Goal: Task Accomplishment & Management: Contribute content

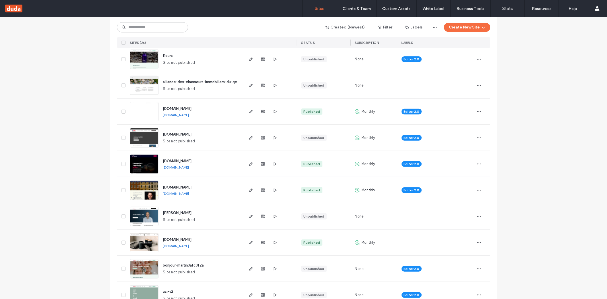
scroll to position [177, 0]
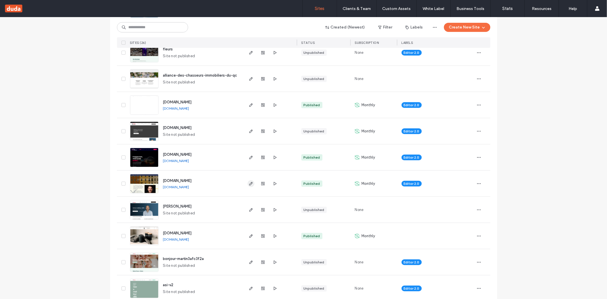
click at [249, 183] on icon "button" at bounding box center [251, 183] width 5 height 5
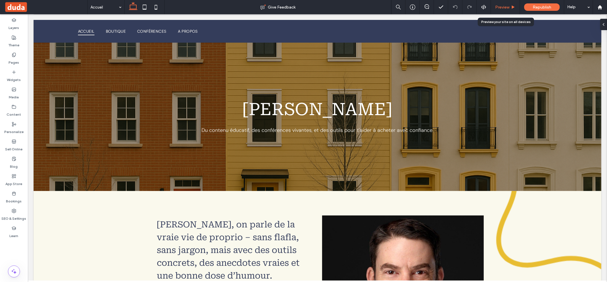
click at [507, 6] on span "Preview" at bounding box center [502, 7] width 14 height 5
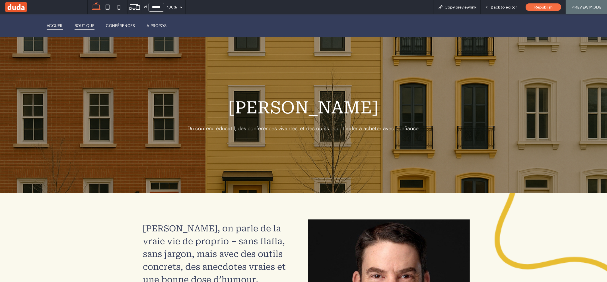
click at [87, 27] on span "Boutique" at bounding box center [85, 25] width 20 height 8
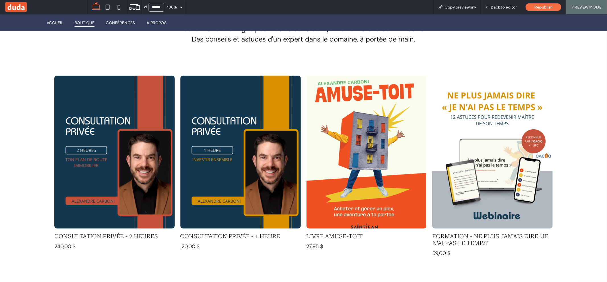
scroll to position [136, 0]
click at [506, 11] on div "Back to editor" at bounding box center [501, 7] width 41 height 14
click at [493, 7] on span "Back to editor" at bounding box center [504, 7] width 26 height 5
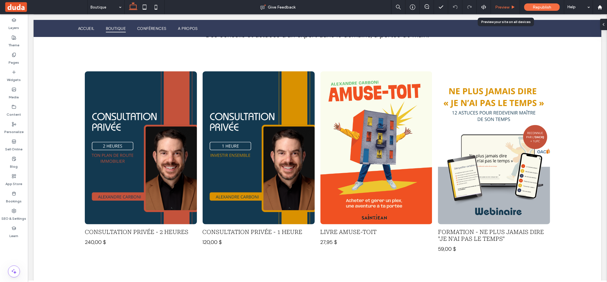
scroll to position [137, 0]
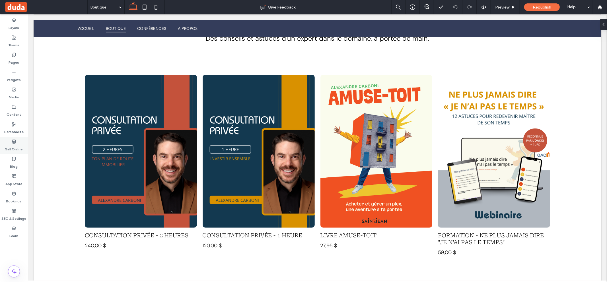
click at [13, 145] on label "Sell Online" at bounding box center [13, 148] width 17 height 8
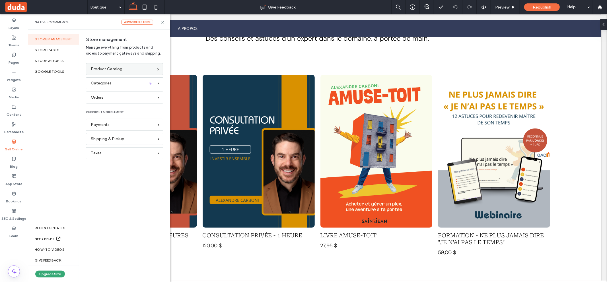
click at [147, 67] on div "Product Catalog" at bounding box center [122, 69] width 63 height 6
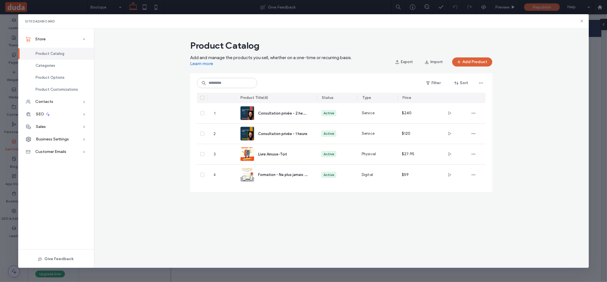
click at [468, 61] on button "Add Product" at bounding box center [472, 61] width 40 height 9
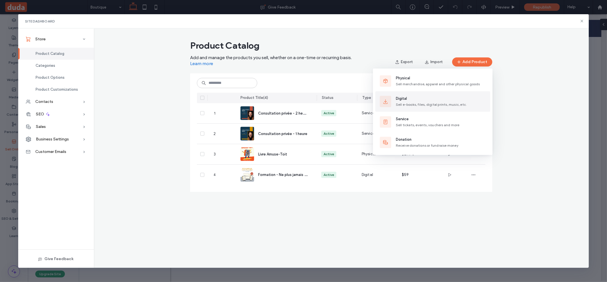
click at [429, 102] on div "Digital Sell e-books, files, digital prints, music, etc." at bounding box center [431, 101] width 71 height 11
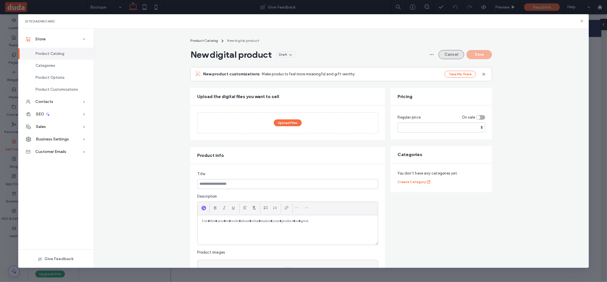
click at [446, 51] on button "Cancel" at bounding box center [452, 54] width 26 height 9
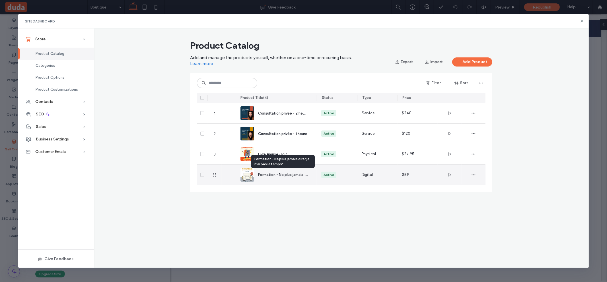
click at [276, 175] on span "Formation - Ne plus jamais dire "je n'ai pas le temps"" at bounding box center [302, 174] width 89 height 5
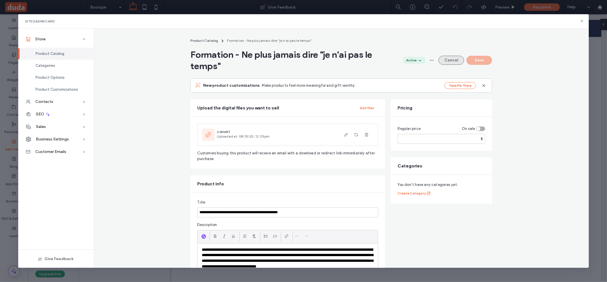
click at [454, 58] on button "Cancel" at bounding box center [452, 60] width 26 height 9
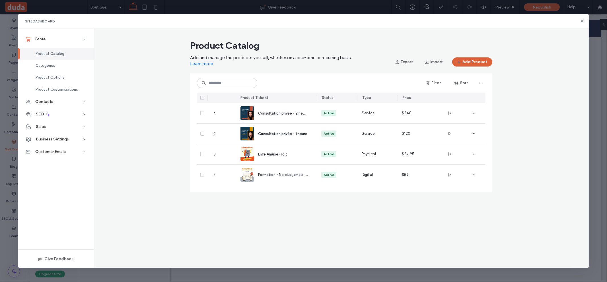
click at [480, 60] on button "Add Product" at bounding box center [472, 61] width 40 height 9
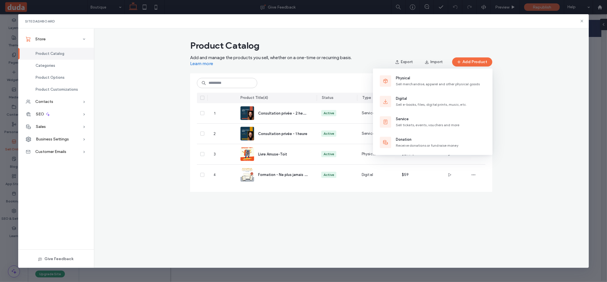
click at [432, 102] on div "Digital Sell e-books, files, digital prints, music, etc." at bounding box center [431, 101] width 71 height 11
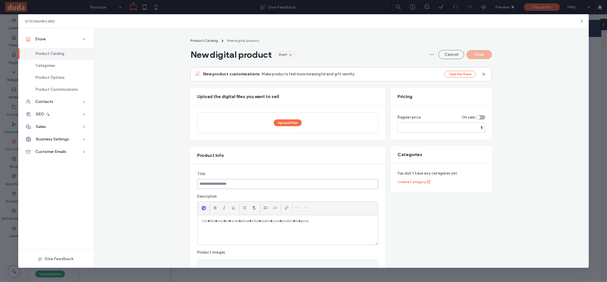
click at [226, 185] on input at bounding box center [287, 184] width 181 height 10
click at [204, 39] on span "Product Catalog" at bounding box center [204, 40] width 28 height 4
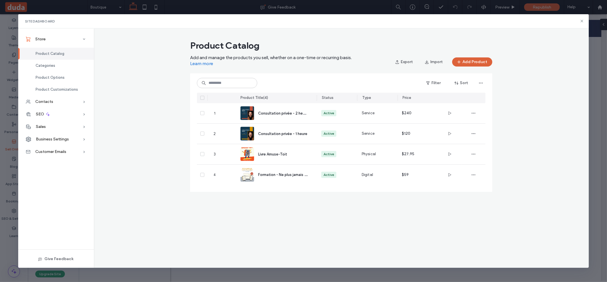
click at [472, 62] on button "Add Product" at bounding box center [472, 61] width 40 height 9
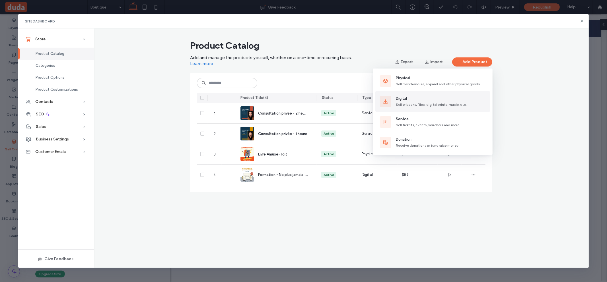
click at [417, 102] on div "Digital Sell e-books, files, digital prints, music, etc." at bounding box center [431, 101] width 71 height 11
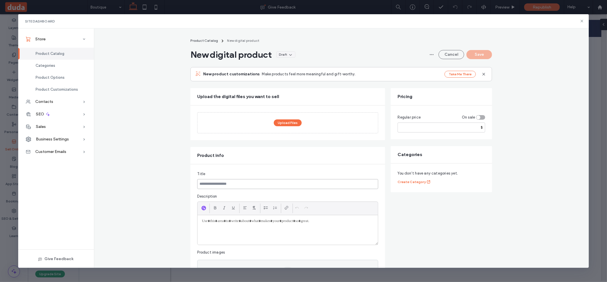
click at [244, 184] on input at bounding box center [287, 184] width 181 height 10
click at [474, 127] on input "number" at bounding box center [442, 128] width 88 height 10
click at [473, 127] on input "number" at bounding box center [442, 128] width 88 height 10
type input "**"
click at [237, 191] on fieldset "Title Description Product images Click to upload images" at bounding box center [287, 233] width 181 height 125
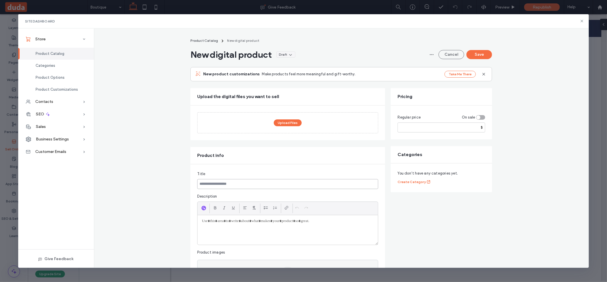
click at [238, 187] on input at bounding box center [287, 184] width 181 height 10
type input "**********"
click at [423, 127] on input "**" at bounding box center [442, 128] width 88 height 10
type input "*"
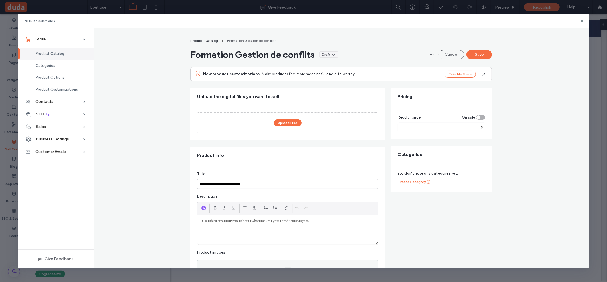
type input "*"
type input "**"
click at [274, 238] on div at bounding box center [288, 230] width 180 height 30
click at [476, 52] on button "Save" at bounding box center [479, 54] width 26 height 9
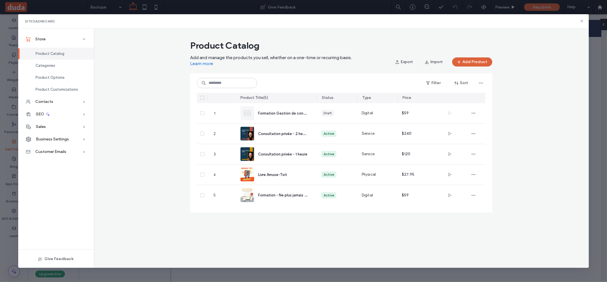
click at [461, 61] on icon "button" at bounding box center [459, 62] width 5 height 5
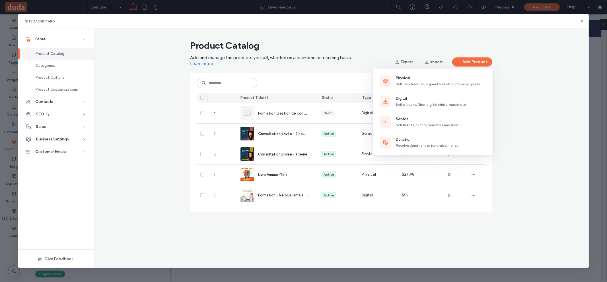
click at [504, 82] on div "Product Catalog Add and manage the products you sell, whether on a one-time or …" at bounding box center [341, 129] width 495 height 182
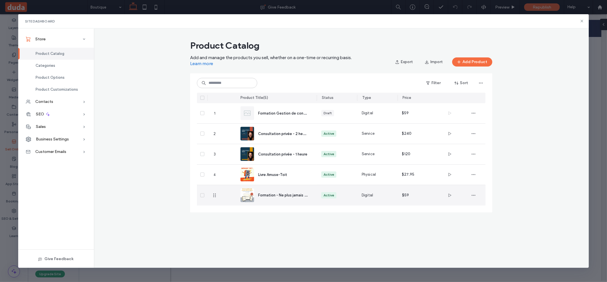
click at [298, 196] on span "Formation - Ne plus jamais dire "je n'ai pas le temps"" at bounding box center [302, 194] width 89 height 5
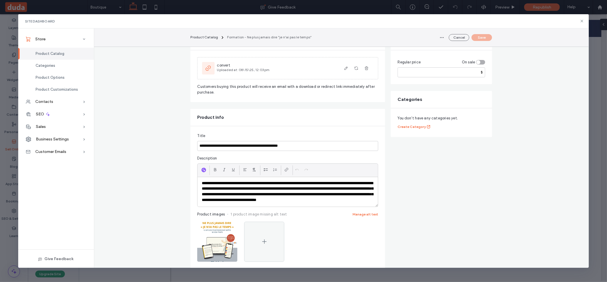
scroll to position [0, 0]
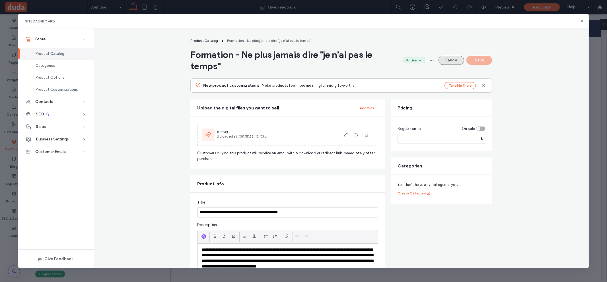
click at [451, 61] on button "Cancel" at bounding box center [452, 60] width 26 height 9
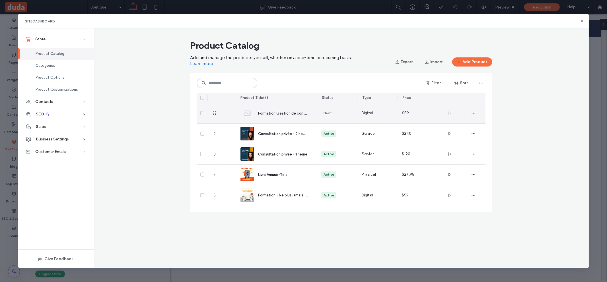
click at [287, 114] on span "Formation Gestion de conflits" at bounding box center [284, 112] width 52 height 5
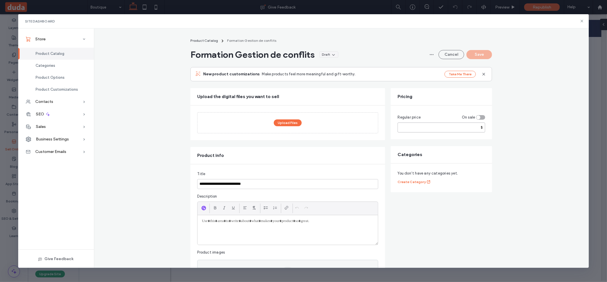
drag, startPoint x: 421, startPoint y: 127, endPoint x: 380, endPoint y: 129, distance: 41.3
click at [448, 59] on button "Cancel" at bounding box center [452, 54] width 26 height 9
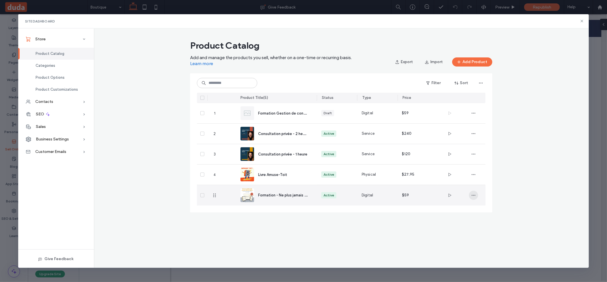
click at [472, 194] on icon "button" at bounding box center [473, 195] width 5 height 5
click at [486, 221] on span "Duplicate" at bounding box center [489, 221] width 17 height 6
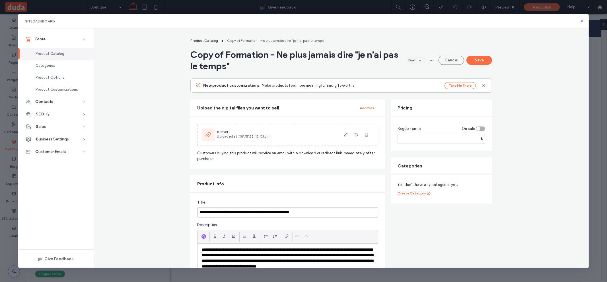
click at [220, 211] on input "**********" at bounding box center [287, 213] width 181 height 10
drag, startPoint x: 199, startPoint y: 214, endPoint x: 324, endPoint y: 206, distance: 125.5
click at [324, 206] on fieldset "**********" at bounding box center [287, 265] width 181 height 130
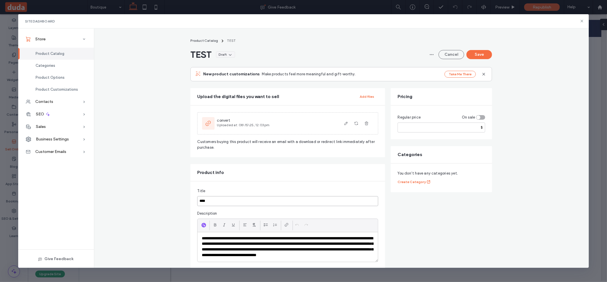
type input "****"
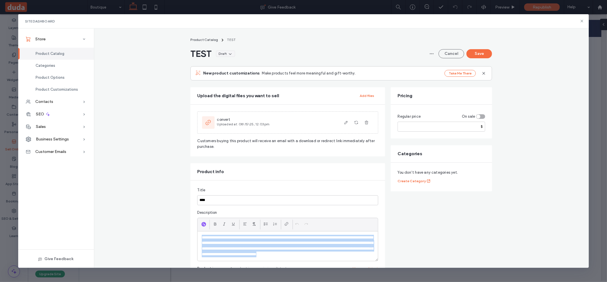
drag, startPoint x: 256, startPoint y: 264, endPoint x: 178, endPoint y: 241, distance: 81.3
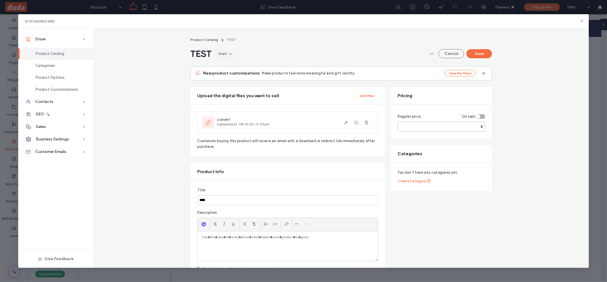
click at [431, 127] on input "**" at bounding box center [442, 127] width 88 height 10
type input "*"
click at [366, 123] on icon "button" at bounding box center [366, 122] width 5 height 5
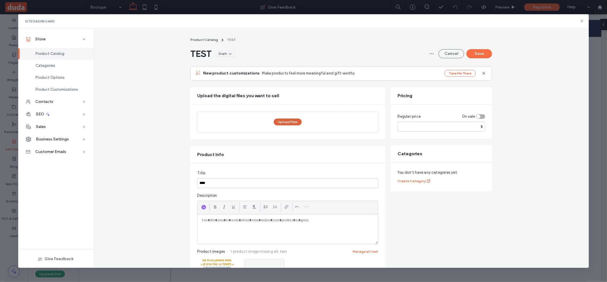
click at [289, 119] on button "Upload Files" at bounding box center [288, 122] width 28 height 7
drag, startPoint x: 287, startPoint y: 123, endPoint x: 497, endPoint y: 213, distance: 229.3
click at [287, 123] on button "Upload Files" at bounding box center [288, 122] width 28 height 7
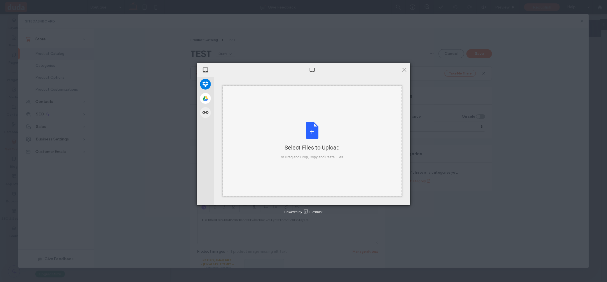
click at [312, 147] on div "Select Files to Upload" at bounding box center [312, 148] width 62 height 8
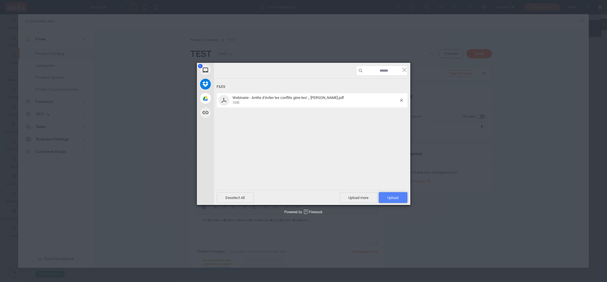
click at [403, 198] on span "Upload 1" at bounding box center [393, 197] width 29 height 11
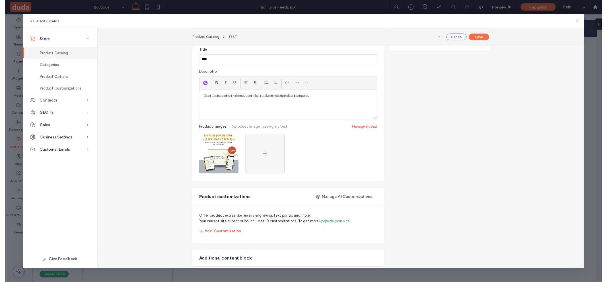
scroll to position [137, 0]
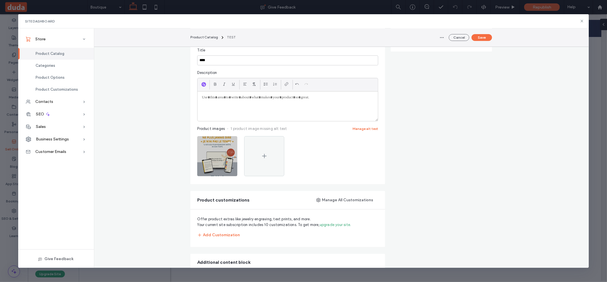
click at [231, 161] on img at bounding box center [217, 156] width 40 height 40
drag, startPoint x: 224, startPoint y: 145, endPoint x: 217, endPoint y: 148, distance: 7.6
click at [217, 148] on img at bounding box center [217, 156] width 40 height 40
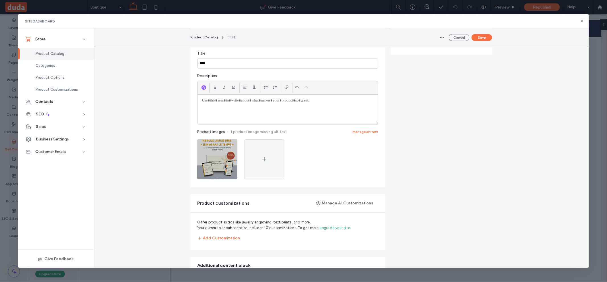
scroll to position [114, 0]
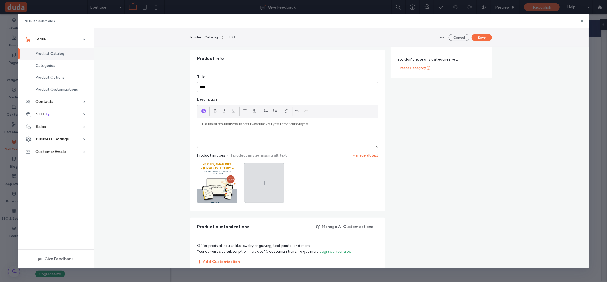
click at [253, 173] on div at bounding box center [264, 183] width 40 height 40
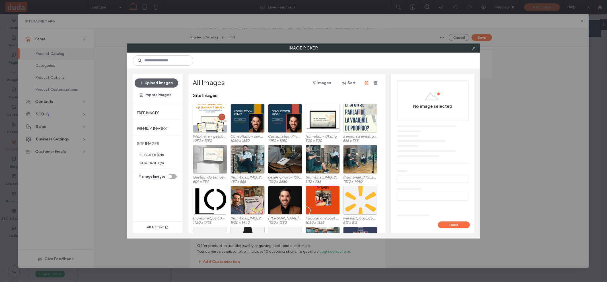
click at [473, 47] on use at bounding box center [473, 48] width 3 height 3
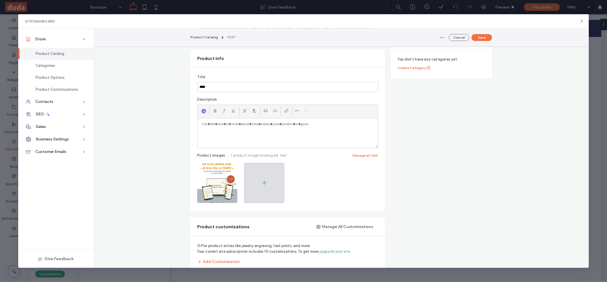
click at [257, 185] on div at bounding box center [264, 183] width 40 height 40
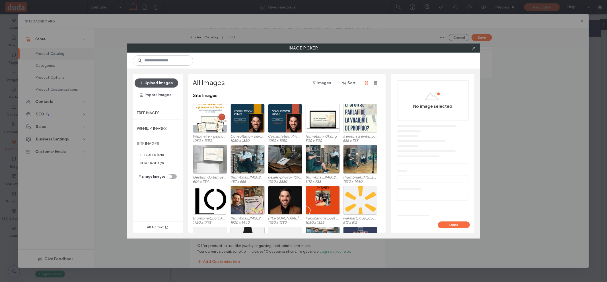
click at [157, 82] on button "Upload Images" at bounding box center [157, 83] width 44 height 9
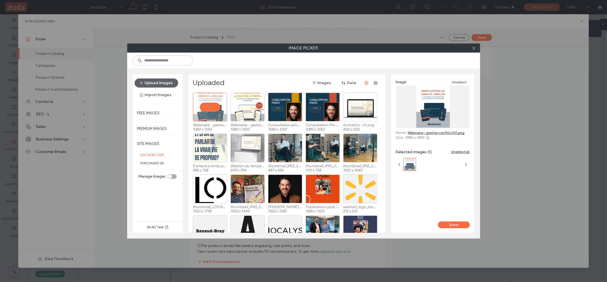
click at [448, 223] on button "Done" at bounding box center [454, 225] width 32 height 7
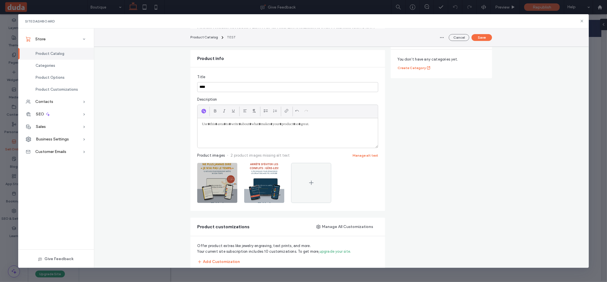
click at [231, 168] on icon "button" at bounding box center [230, 169] width 5 height 5
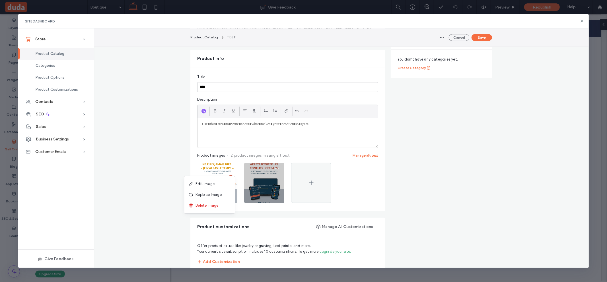
click at [214, 204] on span "Delete Image" at bounding box center [207, 206] width 23 height 6
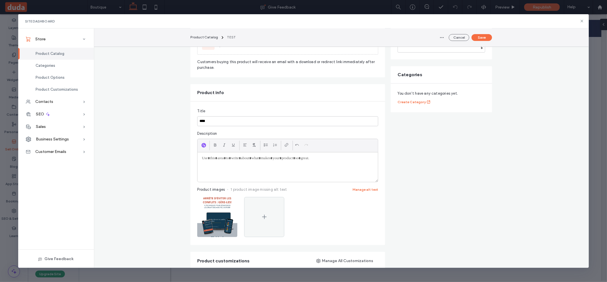
scroll to position [81, 0]
click at [228, 120] on input "****" at bounding box center [287, 121] width 181 height 10
type input "**********"
click at [478, 36] on button "Save" at bounding box center [482, 37] width 20 height 7
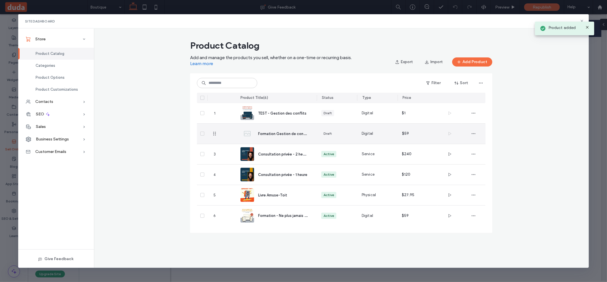
scroll to position [0, 0]
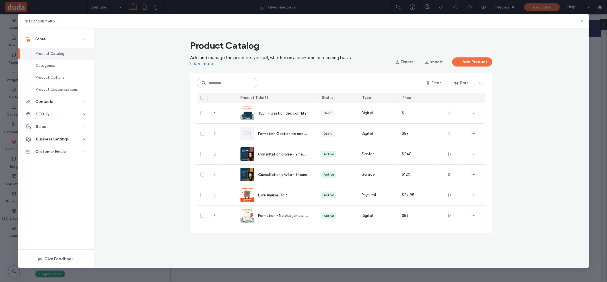
drag, startPoint x: 582, startPoint y: 20, endPoint x: 550, endPoint y: 6, distance: 35.2
click at [582, 20] on icon at bounding box center [582, 21] width 5 height 5
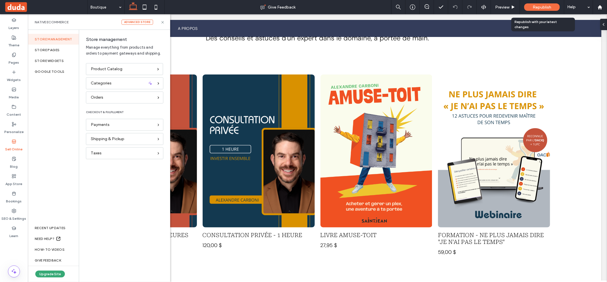
click at [547, 8] on span "Republish" at bounding box center [542, 7] width 18 height 5
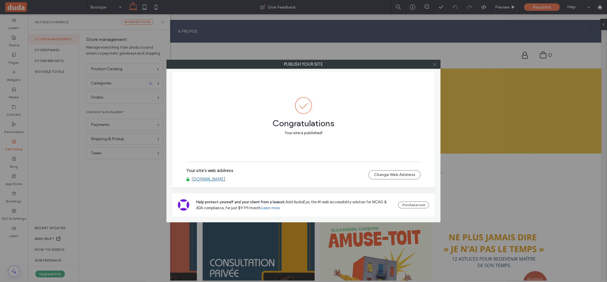
click at [433, 64] on icon at bounding box center [435, 64] width 4 height 4
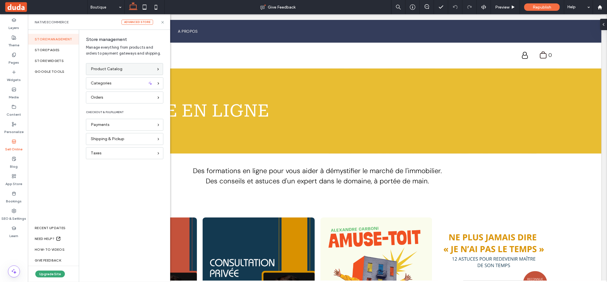
click at [132, 69] on div "Product Catalog" at bounding box center [122, 69] width 63 height 6
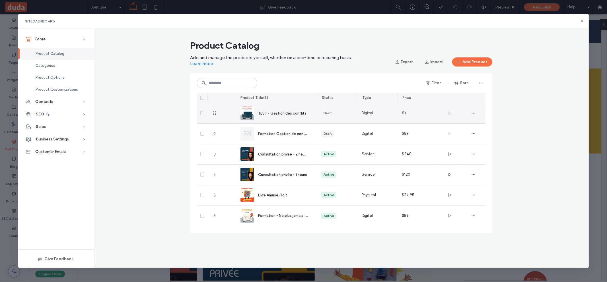
click at [327, 111] on div "Draft" at bounding box center [328, 113] width 8 height 5
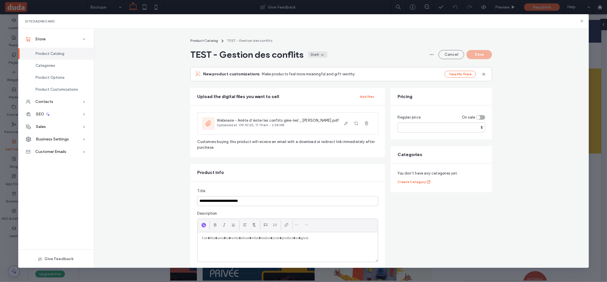
click at [322, 57] on span at bounding box center [322, 55] width 6 height 6
click at [309, 68] on div "Active" at bounding box center [304, 68] width 51 height 11
click at [481, 55] on button "Save" at bounding box center [479, 54] width 26 height 9
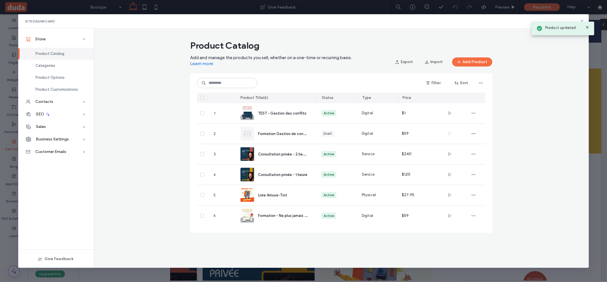
drag, startPoint x: 588, startPoint y: 27, endPoint x: 584, endPoint y: 26, distance: 3.8
click at [588, 27] on icon at bounding box center [587, 27] width 5 height 5
click at [582, 23] on icon at bounding box center [582, 21] width 5 height 5
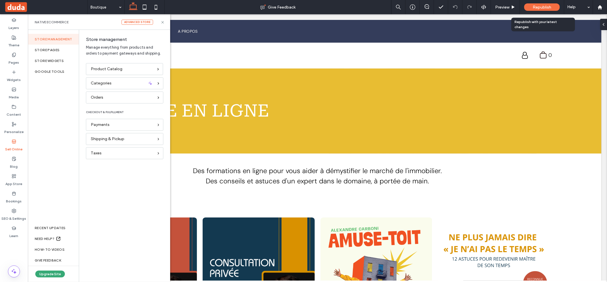
click at [546, 8] on span "Republish" at bounding box center [542, 7] width 18 height 5
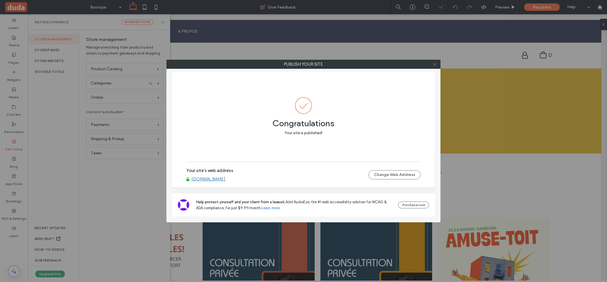
click at [434, 65] on icon at bounding box center [435, 64] width 4 height 4
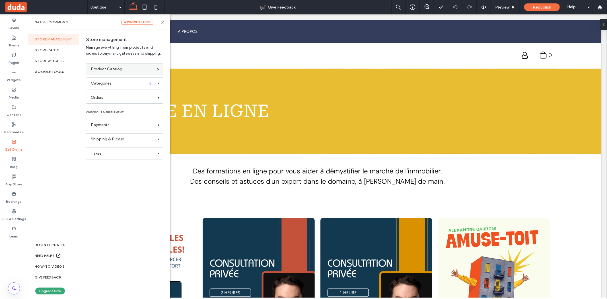
click at [120, 71] on span "Product Catalog" at bounding box center [107, 69] width 32 height 6
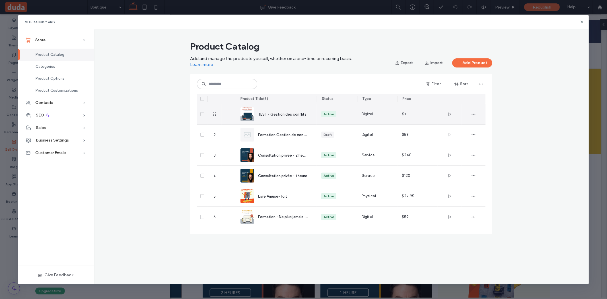
click at [289, 116] on div "TEST - Gestion des conflits" at bounding box center [283, 114] width 50 height 6
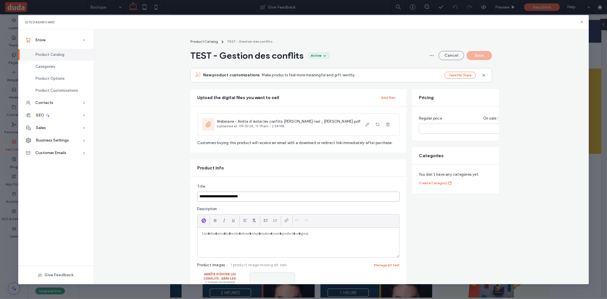
drag, startPoint x: 212, startPoint y: 204, endPoint x: 180, endPoint y: 206, distance: 32.2
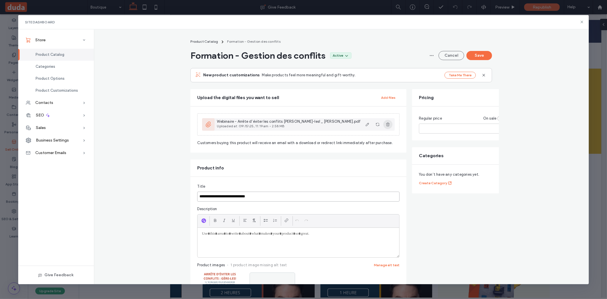
type input "**********"
click at [386, 124] on icon "button" at bounding box center [388, 124] width 5 height 5
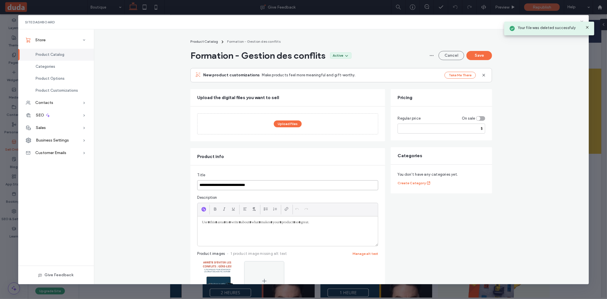
click at [284, 186] on input "**********" at bounding box center [287, 185] width 181 height 10
click at [256, 227] on div at bounding box center [288, 231] width 180 height 30
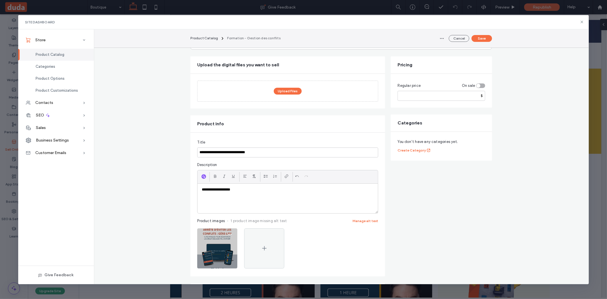
scroll to position [39, 0]
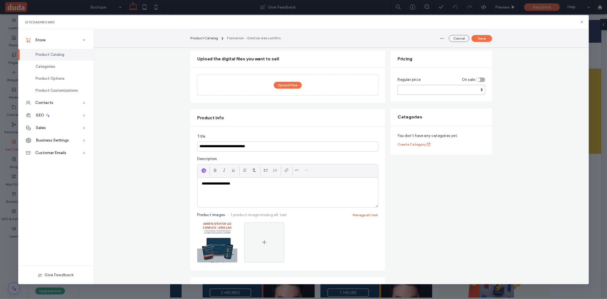
drag, startPoint x: 412, startPoint y: 90, endPoint x: 383, endPoint y: 92, distance: 29.1
type input "*"
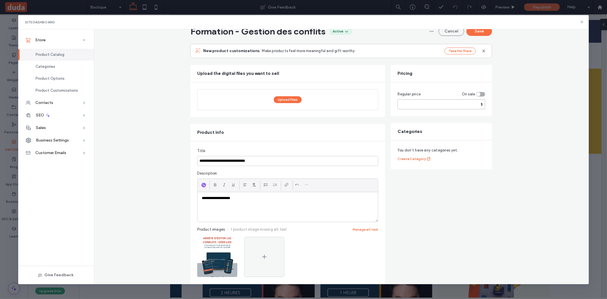
scroll to position [0, 0]
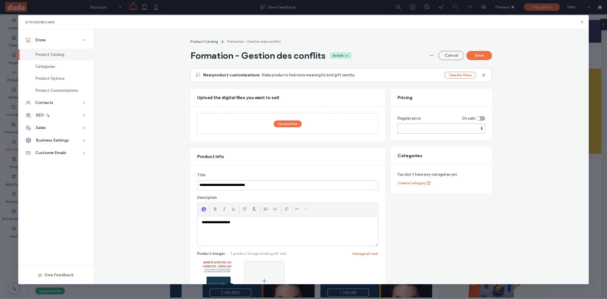
type input "**"
click at [349, 55] on icon at bounding box center [346, 55] width 5 height 5
click at [324, 88] on div "Draft" at bounding box center [328, 90] width 51 height 11
click at [477, 54] on button "Save" at bounding box center [479, 55] width 26 height 9
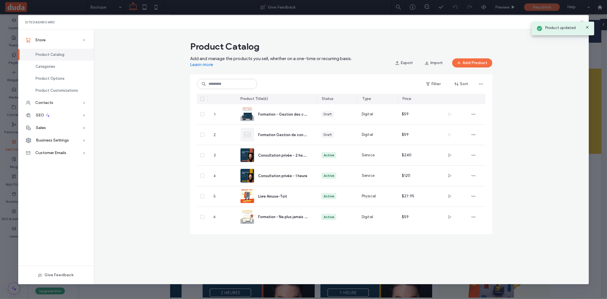
drag, startPoint x: 586, startPoint y: 26, endPoint x: 581, endPoint y: 29, distance: 6.0
click at [586, 26] on icon at bounding box center [587, 27] width 5 height 5
click at [471, 62] on button "Add Product" at bounding box center [472, 62] width 40 height 9
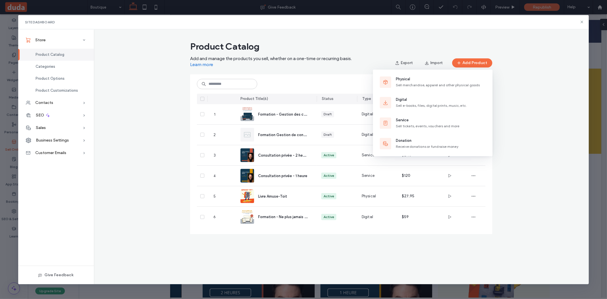
click at [430, 102] on div "Digital Sell e-books, files, digital prints, music, etc." at bounding box center [431, 102] width 71 height 11
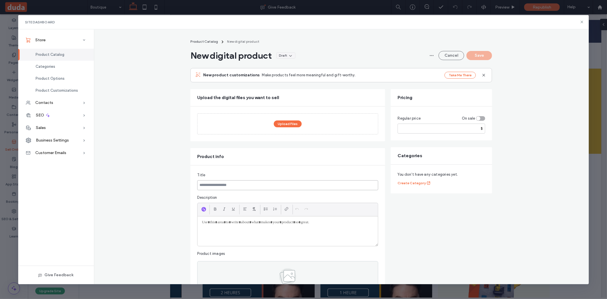
click at [230, 184] on input at bounding box center [287, 185] width 181 height 10
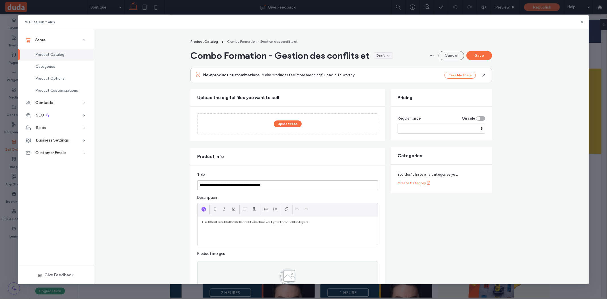
drag, startPoint x: 292, startPoint y: 187, endPoint x: 233, endPoint y: 188, distance: 59.8
click at [233, 188] on input "**********" at bounding box center [287, 185] width 181 height 10
click at [214, 186] on input "**********" at bounding box center [287, 185] width 181 height 10
click at [248, 187] on input "**********" at bounding box center [287, 185] width 181 height 10
type input "**********"
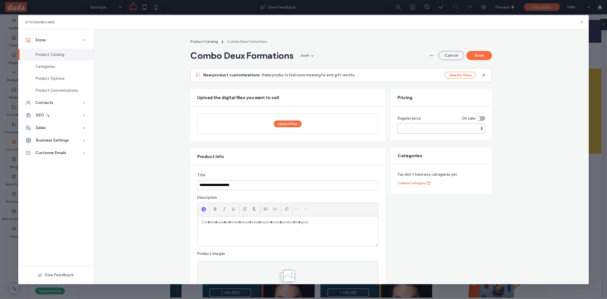
click at [477, 125] on input "number" at bounding box center [442, 129] width 88 height 10
type input "**"
click at [312, 228] on div at bounding box center [288, 231] width 180 height 30
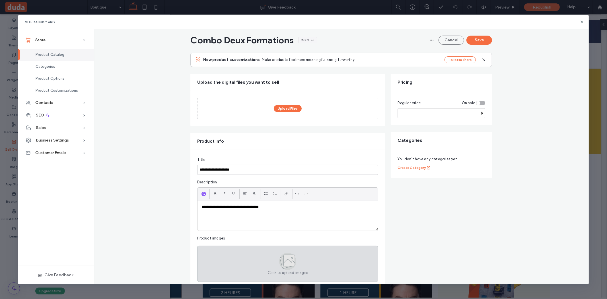
scroll to position [65, 0]
